Goal: Find specific page/section: Find specific page/section

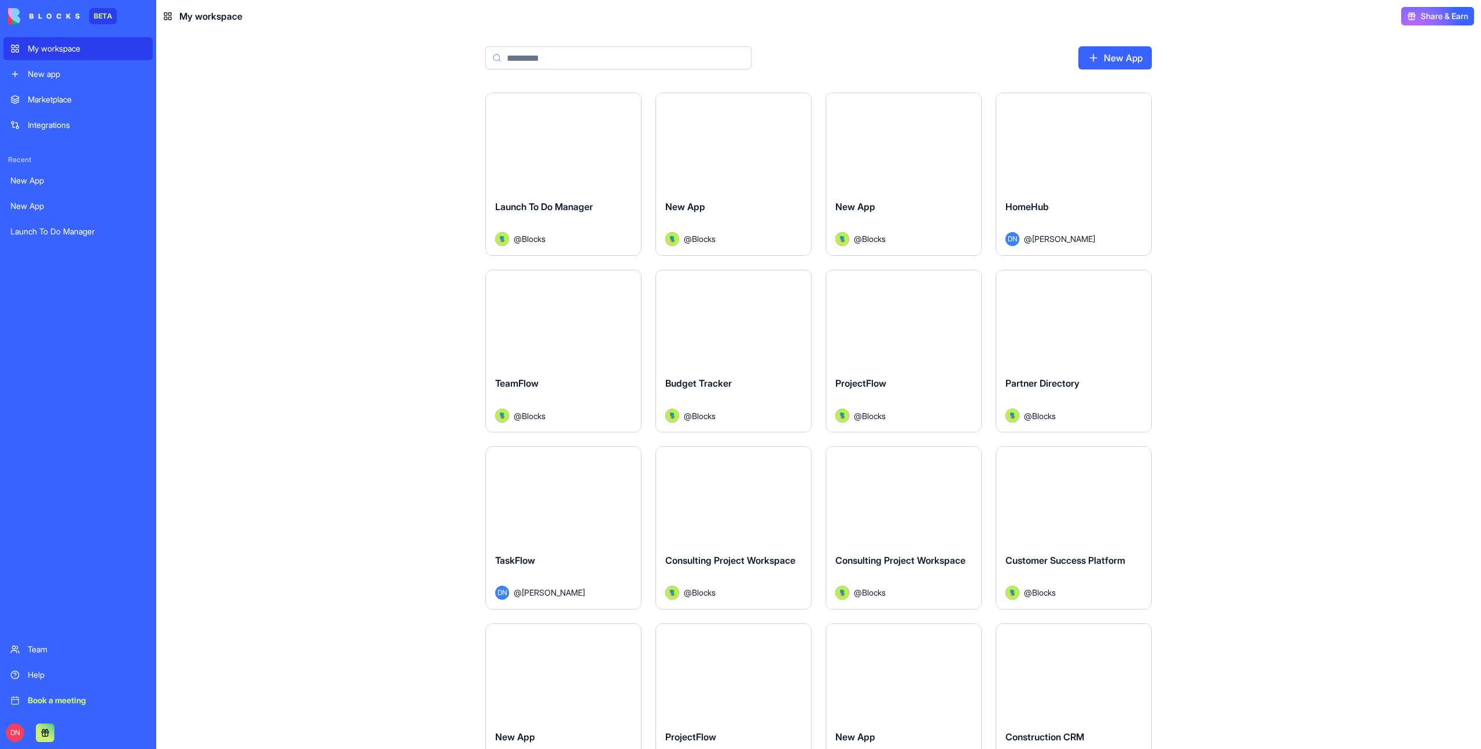
click at [573, 149] on button "Launch" at bounding box center [563, 141] width 87 height 23
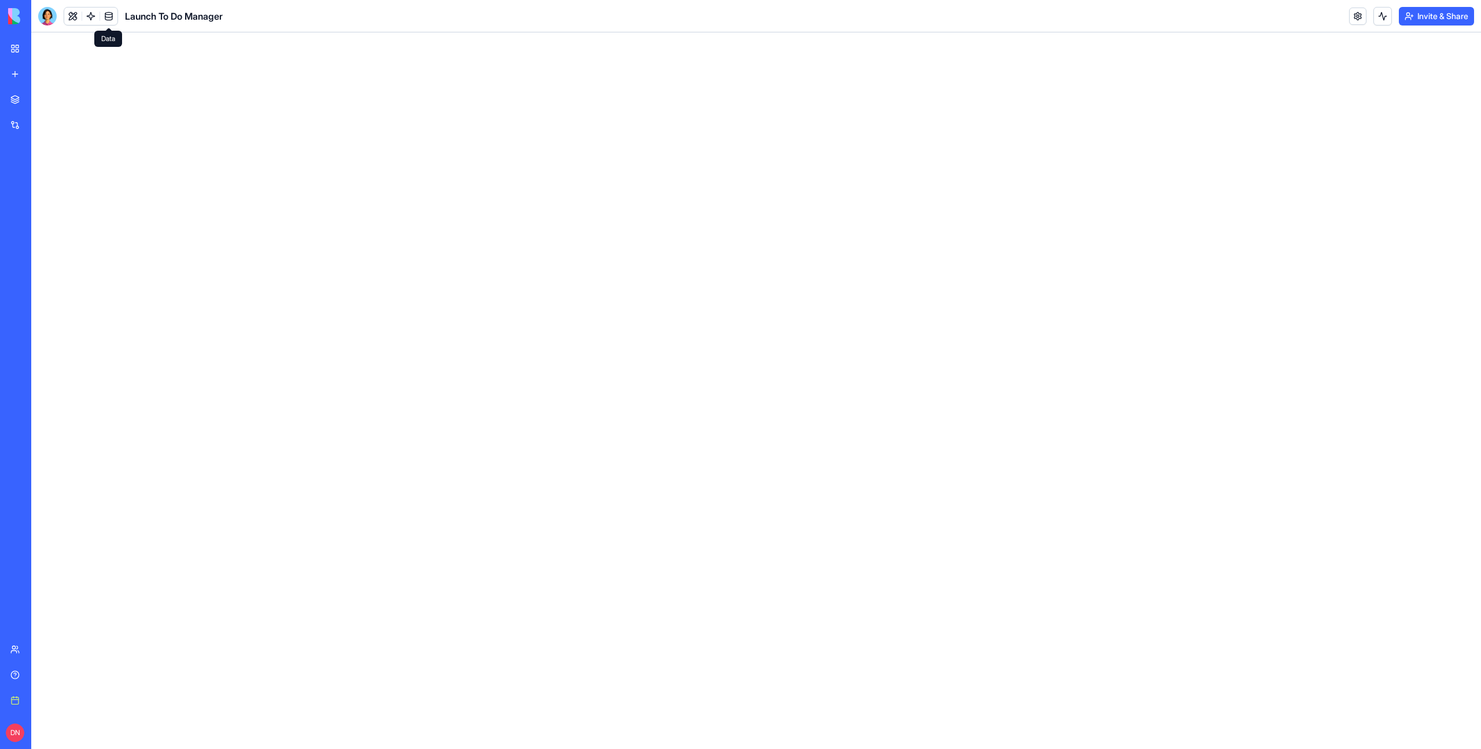
click at [108, 10] on link at bounding box center [108, 16] width 17 height 17
click at [109, 19] on link at bounding box center [108, 16] width 17 height 17
click at [868, 68] on h2 "No datasets" at bounding box center [822, 66] width 647 height 21
